Goal: Download file/media

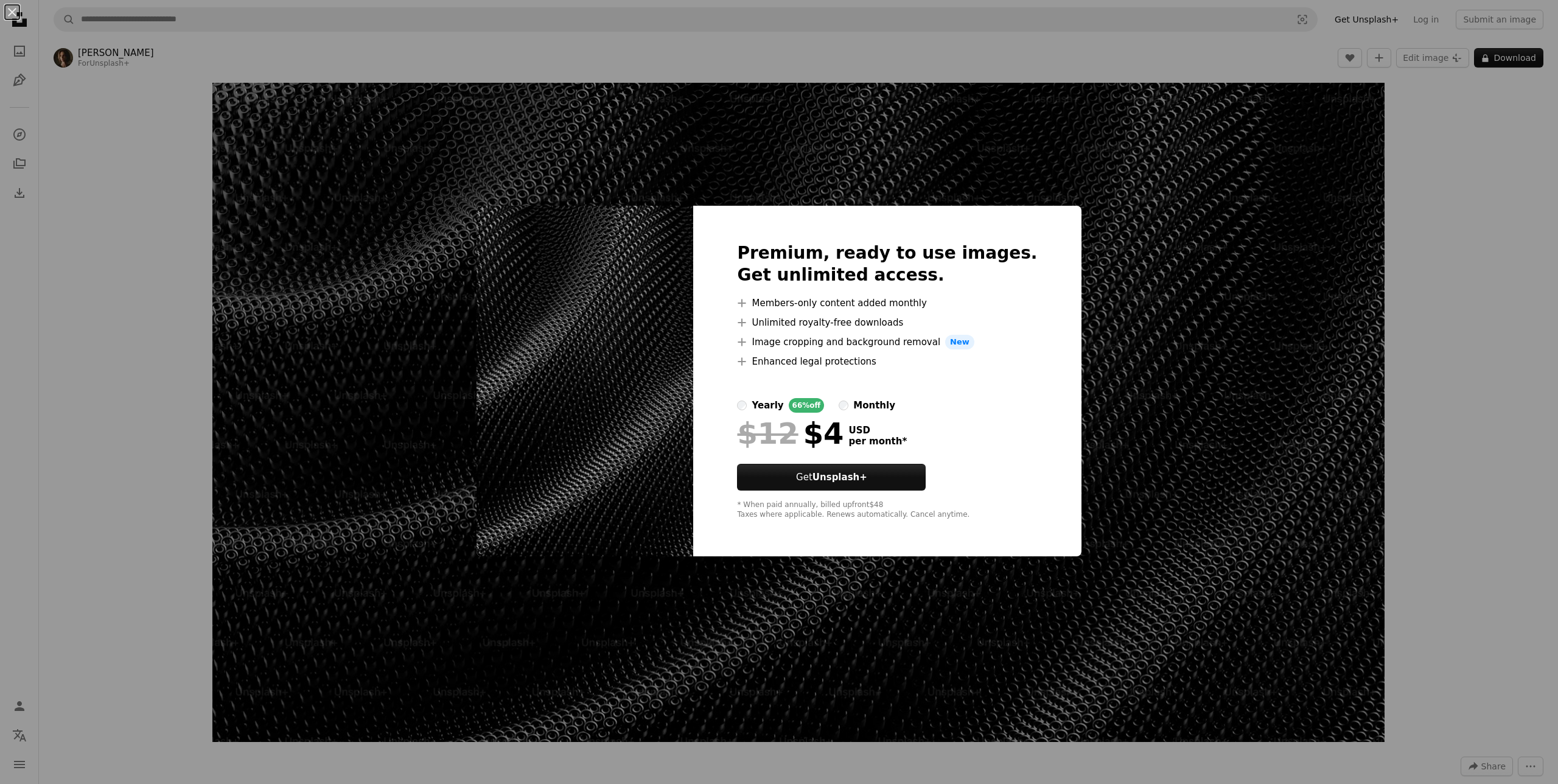
click at [1429, 309] on div "An X shape Premium, ready to use images. Get unlimited access. A plus sign Memb…" at bounding box center [779, 392] width 1558 height 784
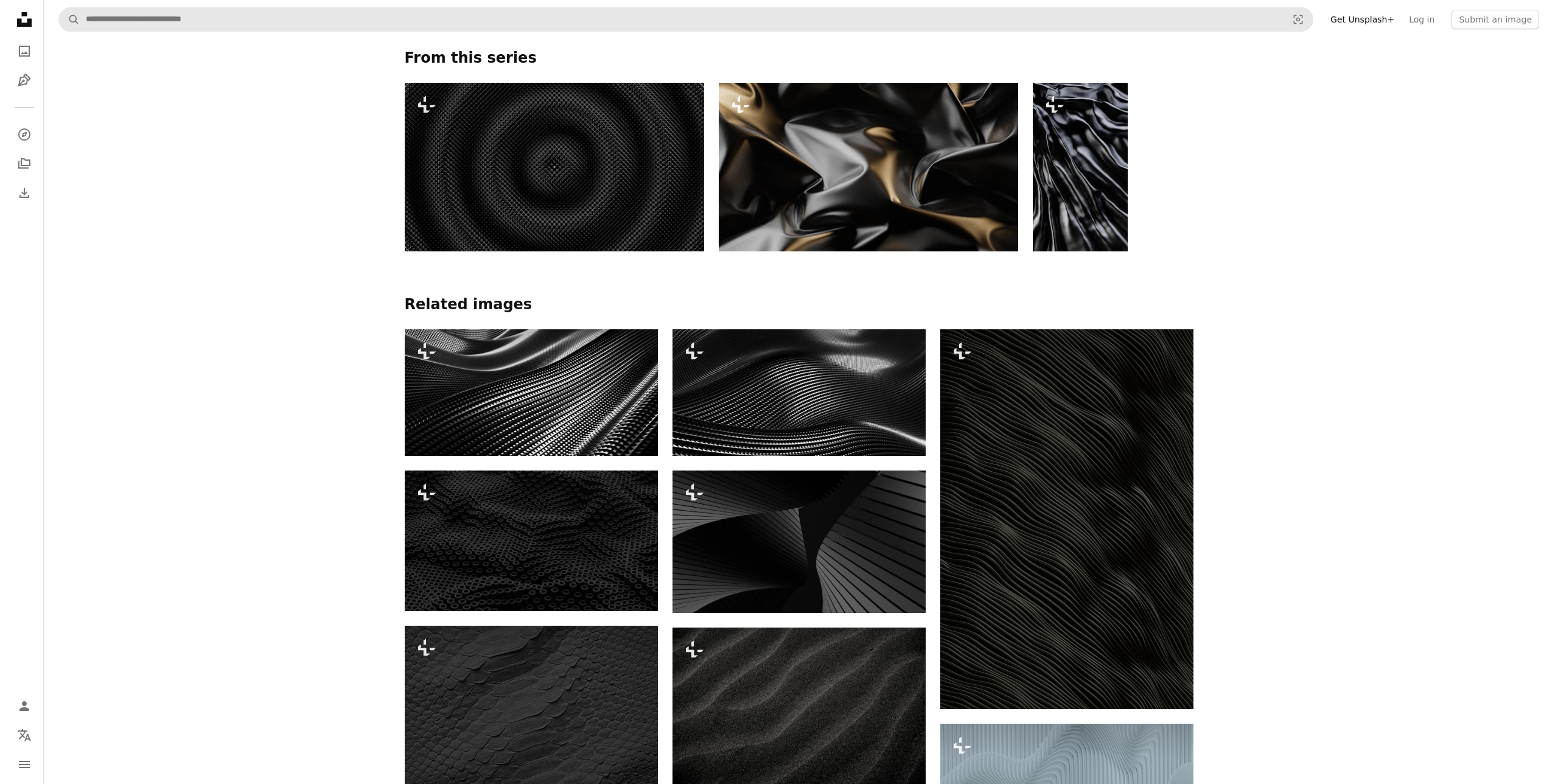
scroll to position [788, 0]
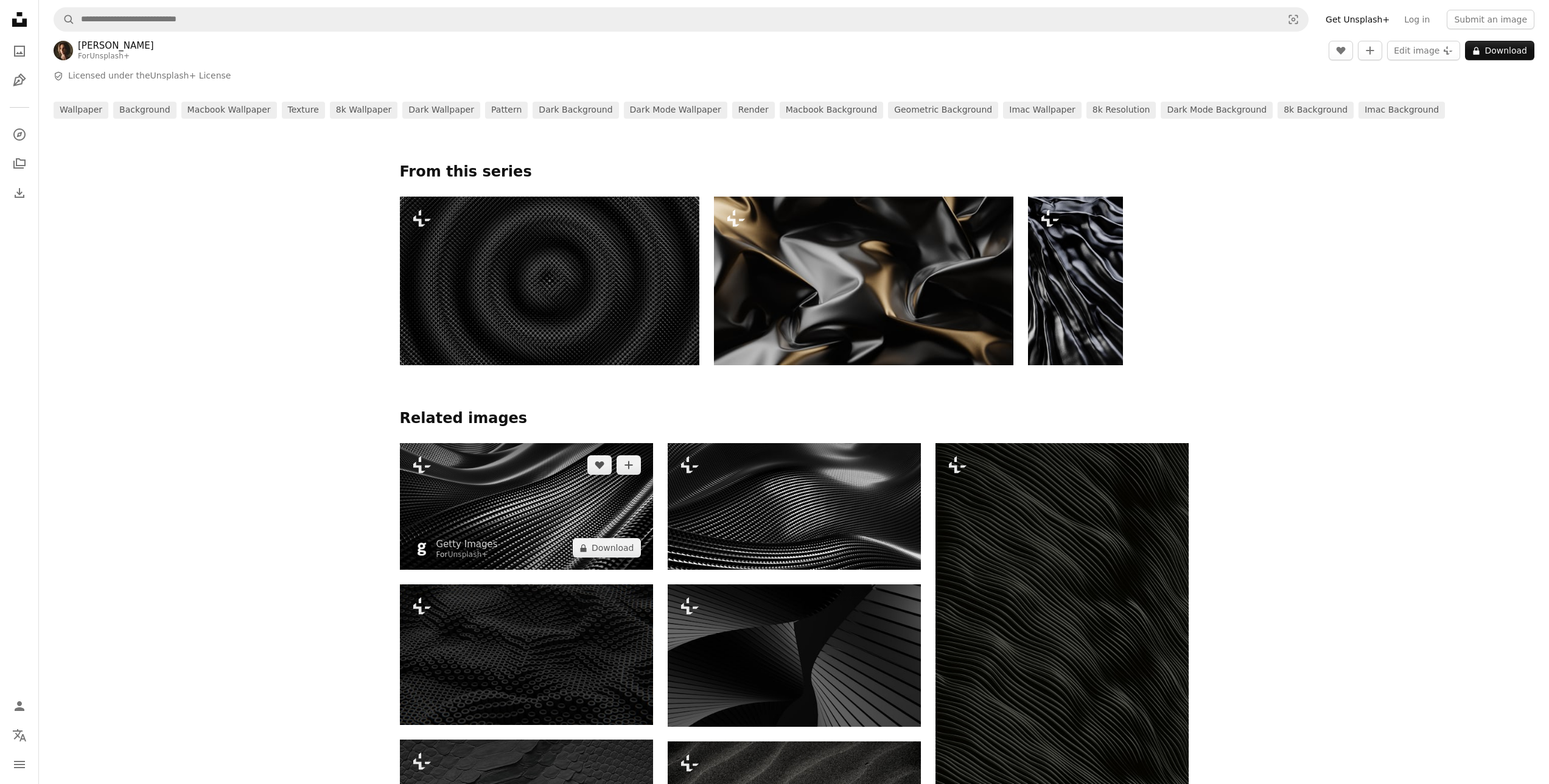
click at [565, 497] on img at bounding box center [527, 506] width 253 height 127
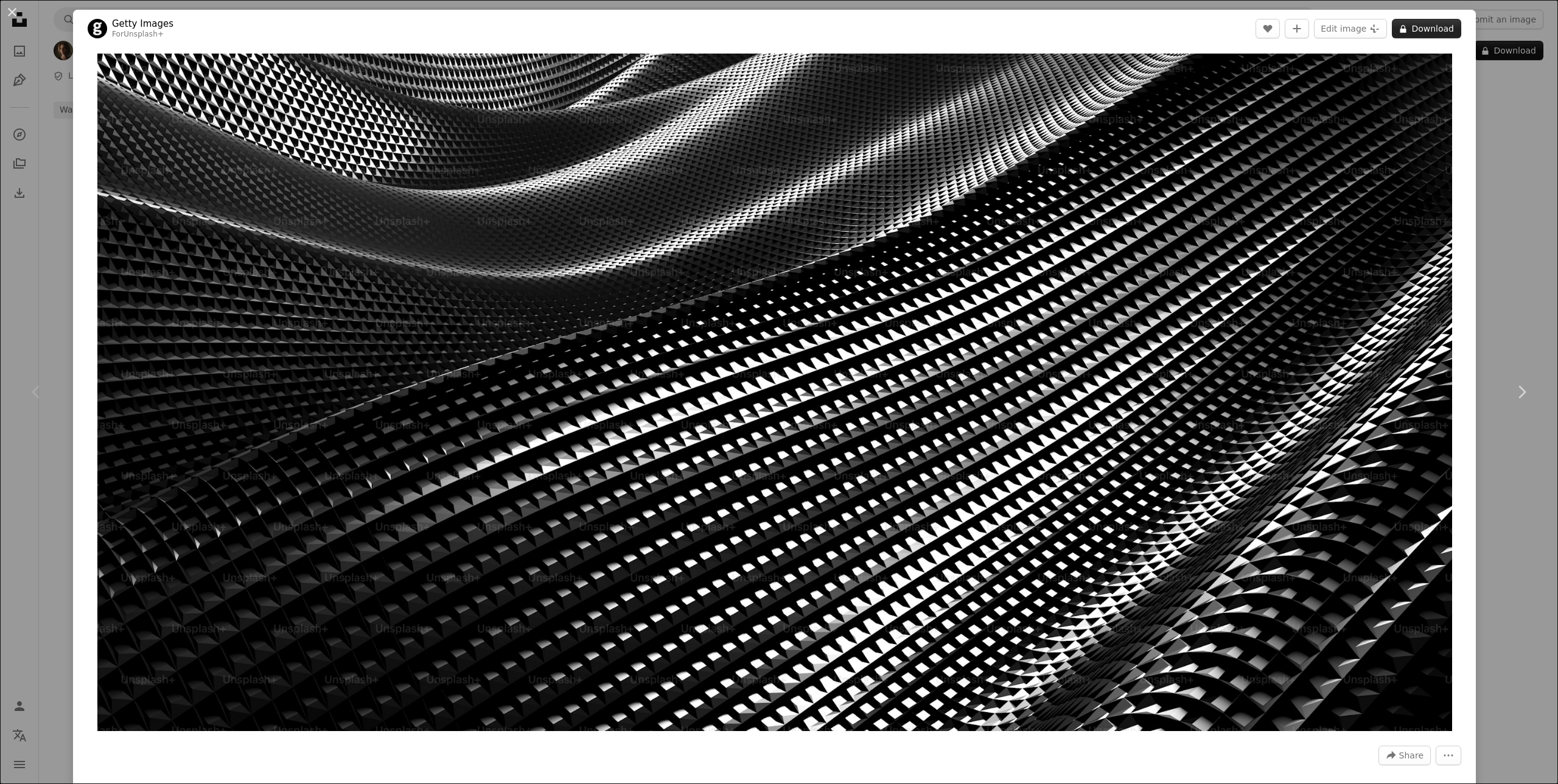
click at [1418, 30] on button "A lock Download" at bounding box center [1426, 29] width 70 height 20
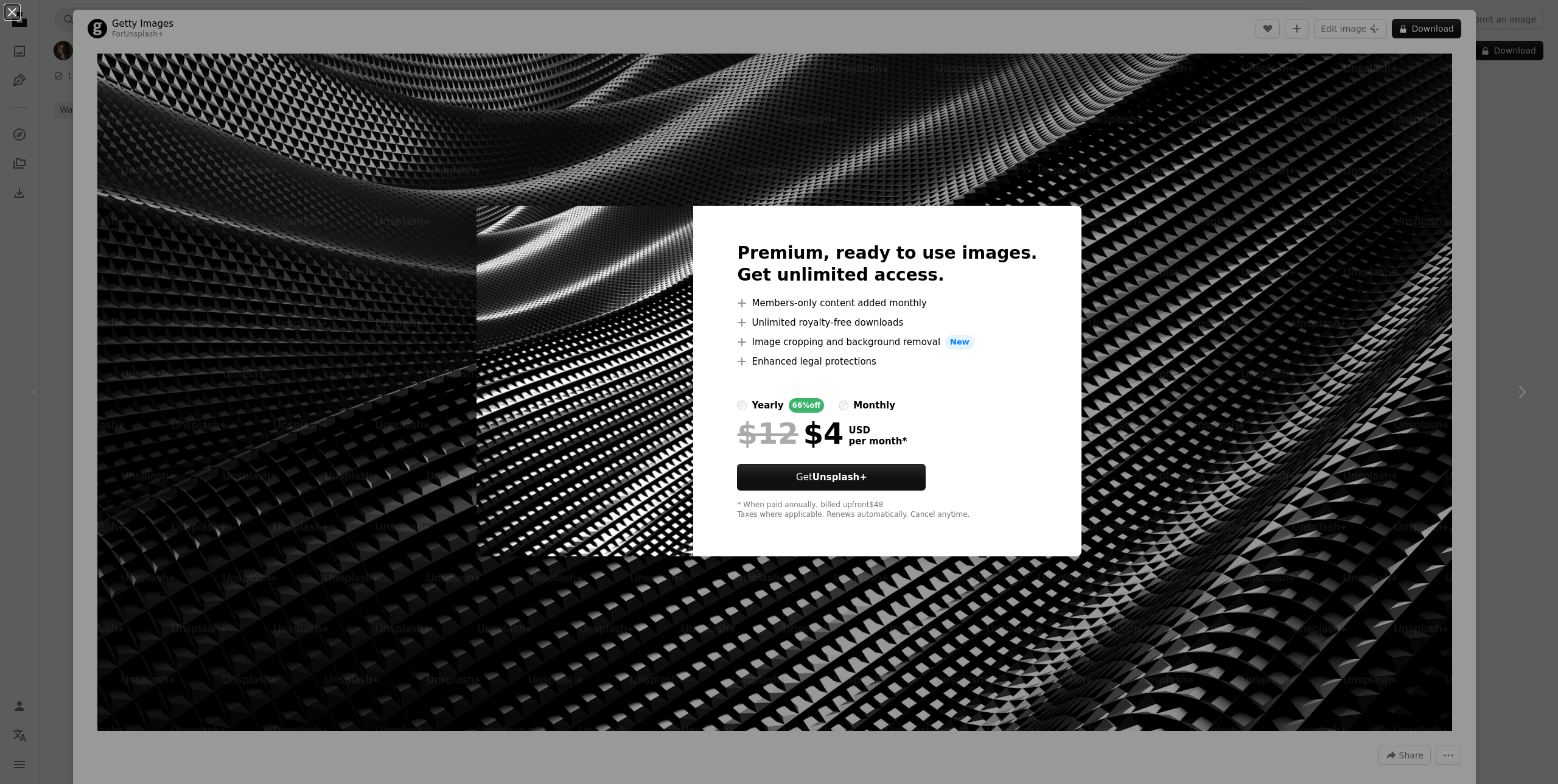
click at [1211, 275] on div "An X shape Premium, ready to use images. Get unlimited access. A plus sign Memb…" at bounding box center [779, 392] width 1558 height 784
